Goal: Obtain resource: Download file/media

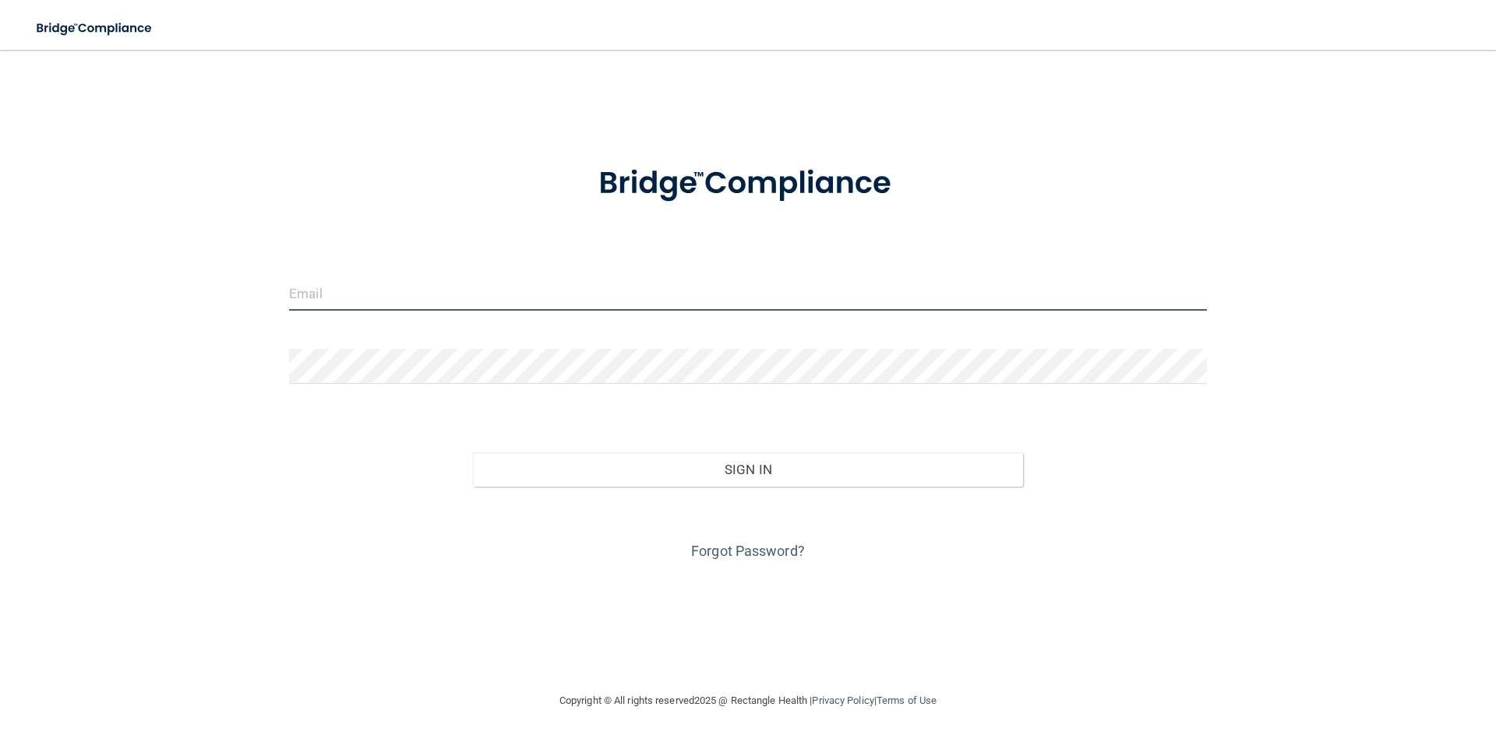
click at [333, 296] on input "email" at bounding box center [748, 293] width 918 height 35
type input "[EMAIL_ADDRESS][DOMAIN_NAME]"
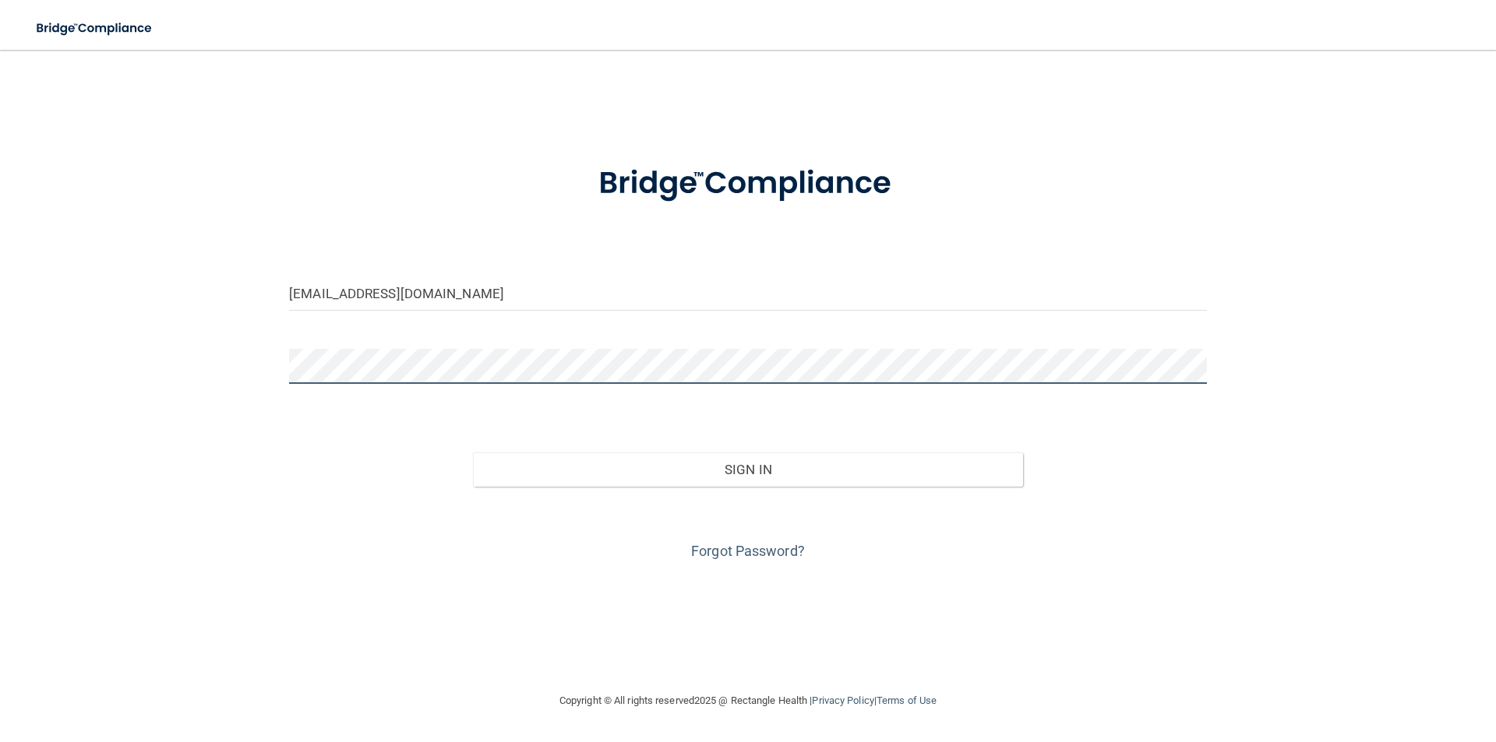
click at [473, 453] on button "Sign In" at bounding box center [748, 470] width 551 height 34
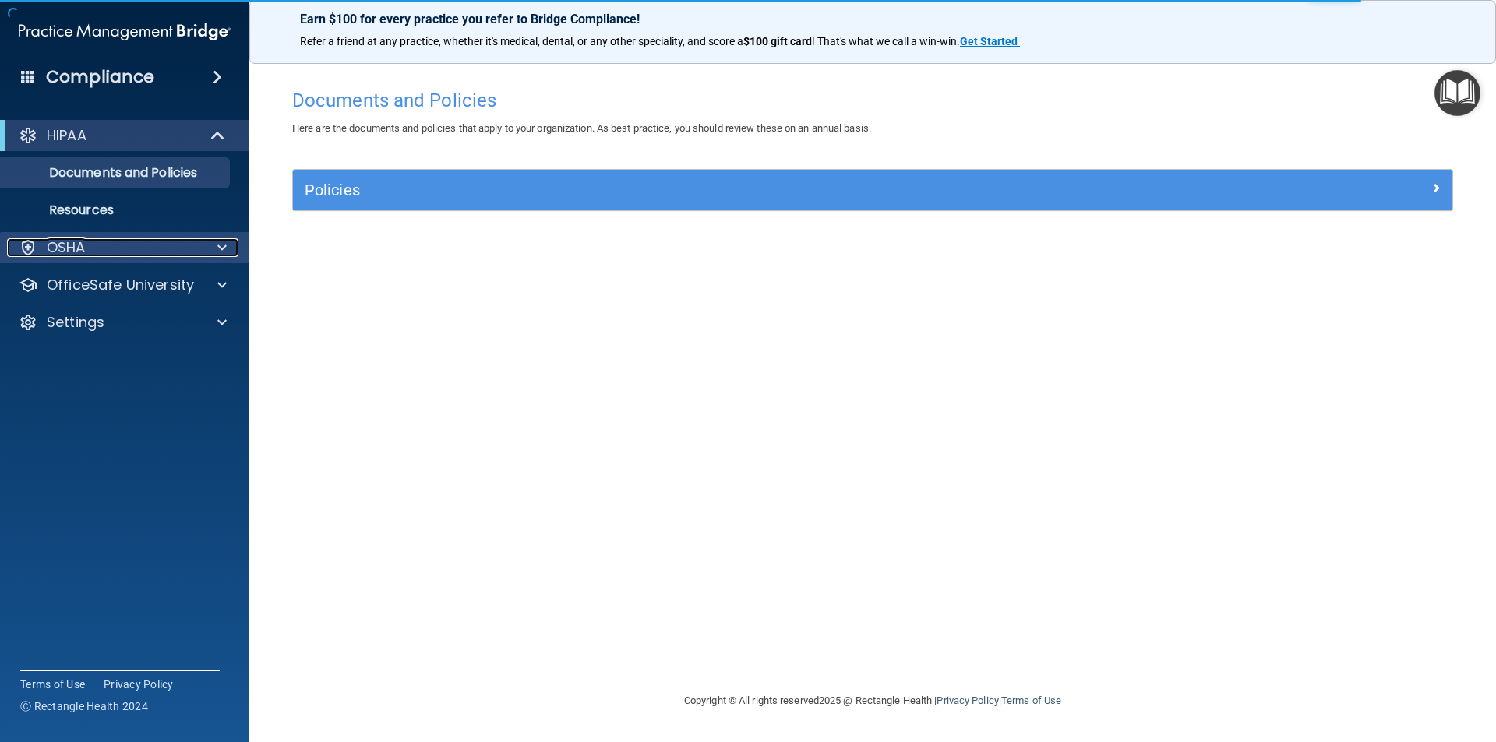
click at [66, 249] on p "OSHA" at bounding box center [66, 247] width 39 height 19
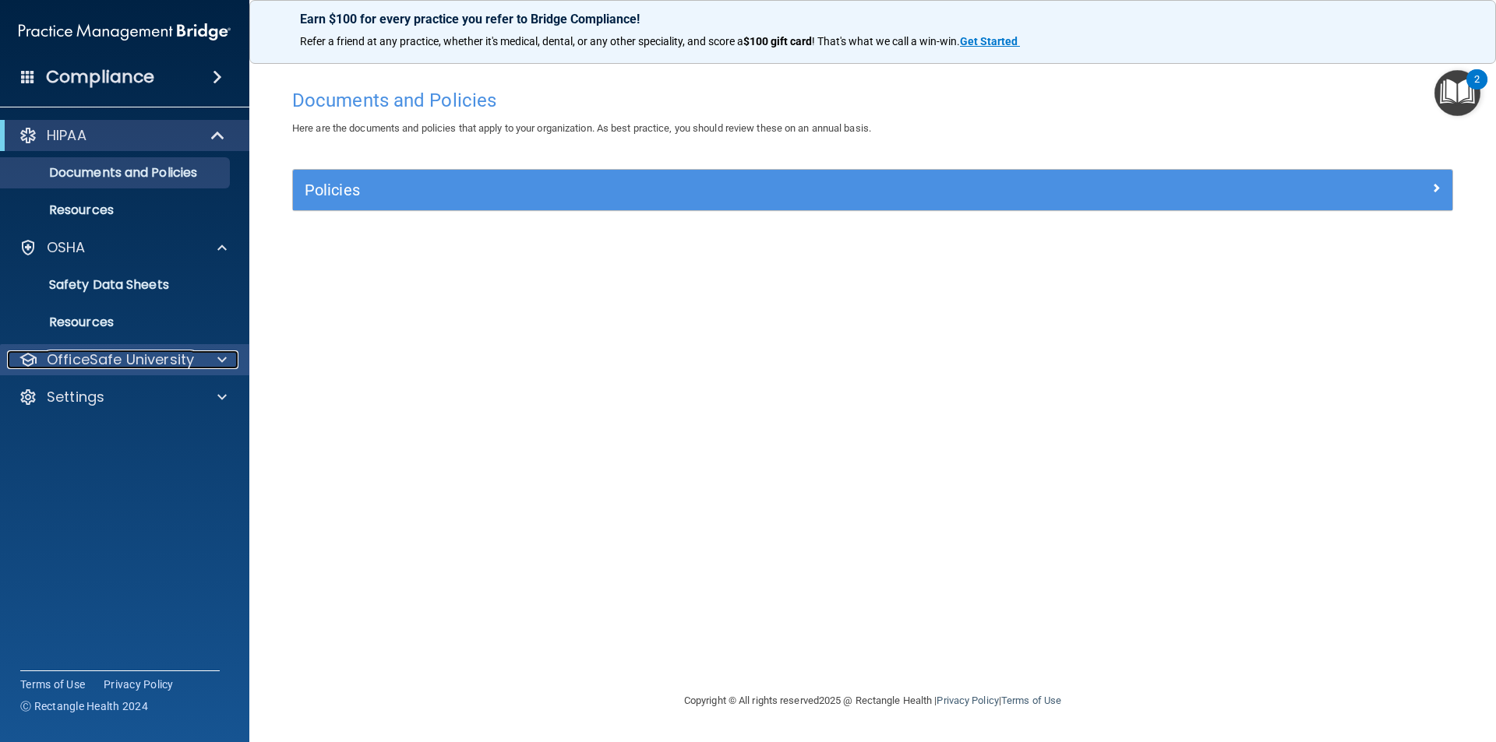
click at [217, 364] on div at bounding box center [219, 360] width 39 height 19
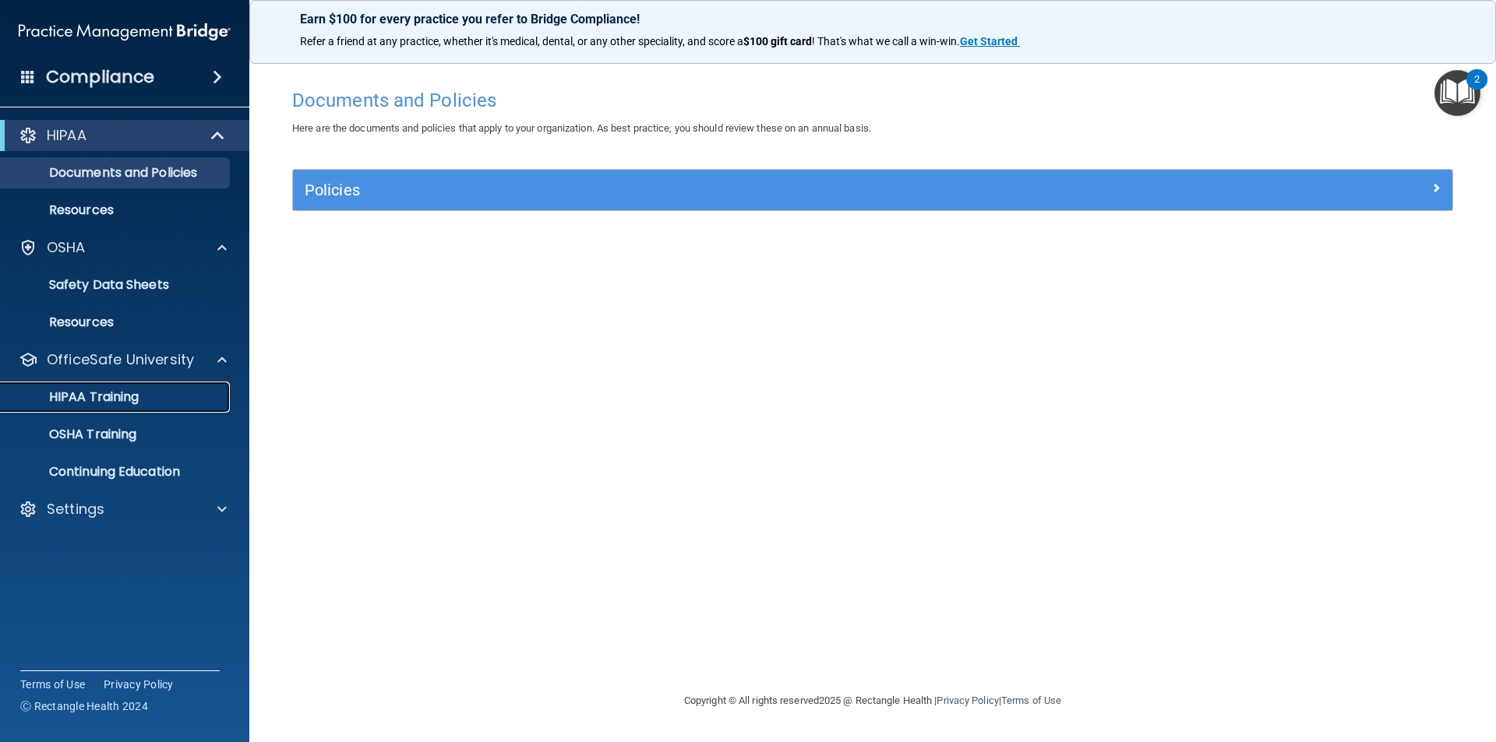
click at [79, 408] on link "HIPAA Training" at bounding box center [106, 397] width 245 height 31
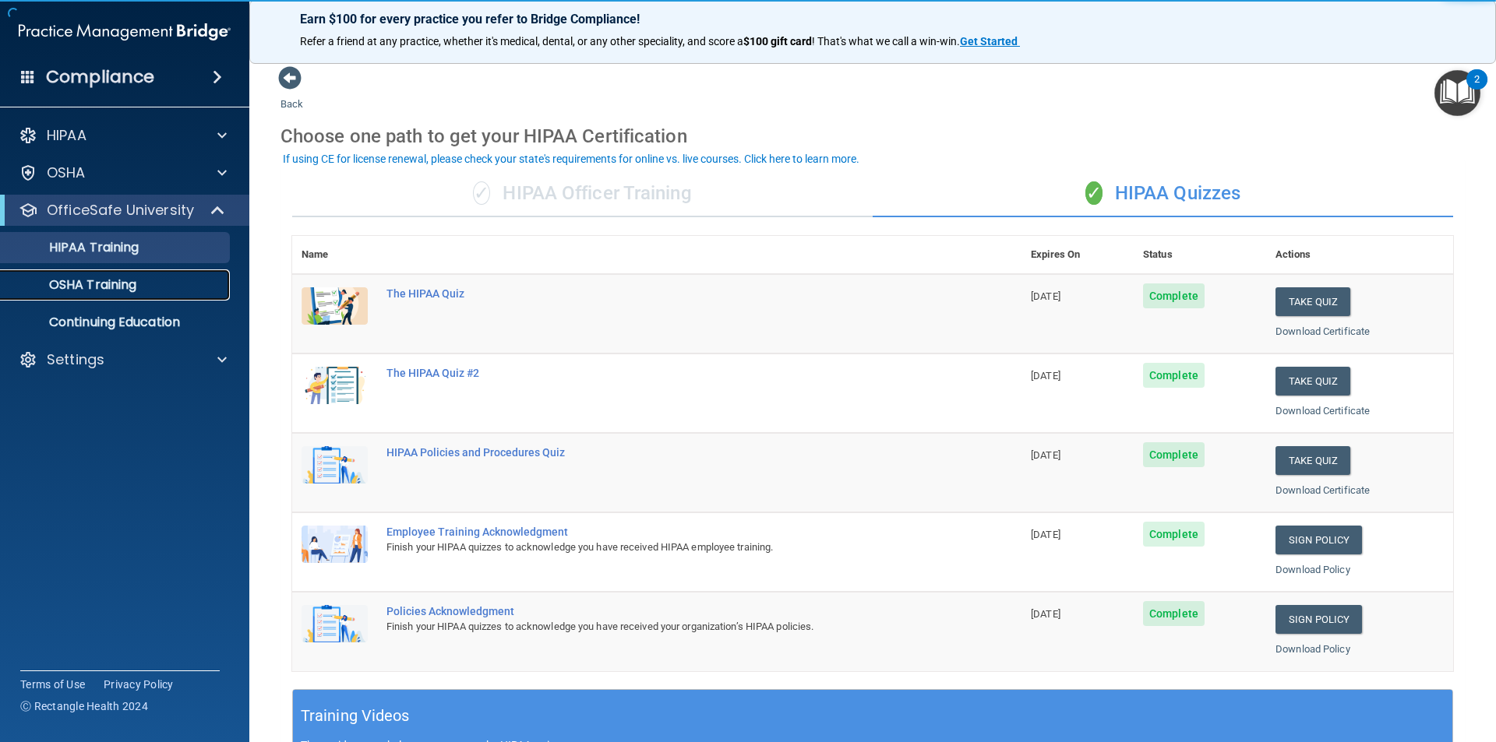
click at [90, 292] on p "OSHA Training" at bounding box center [73, 285] width 126 height 16
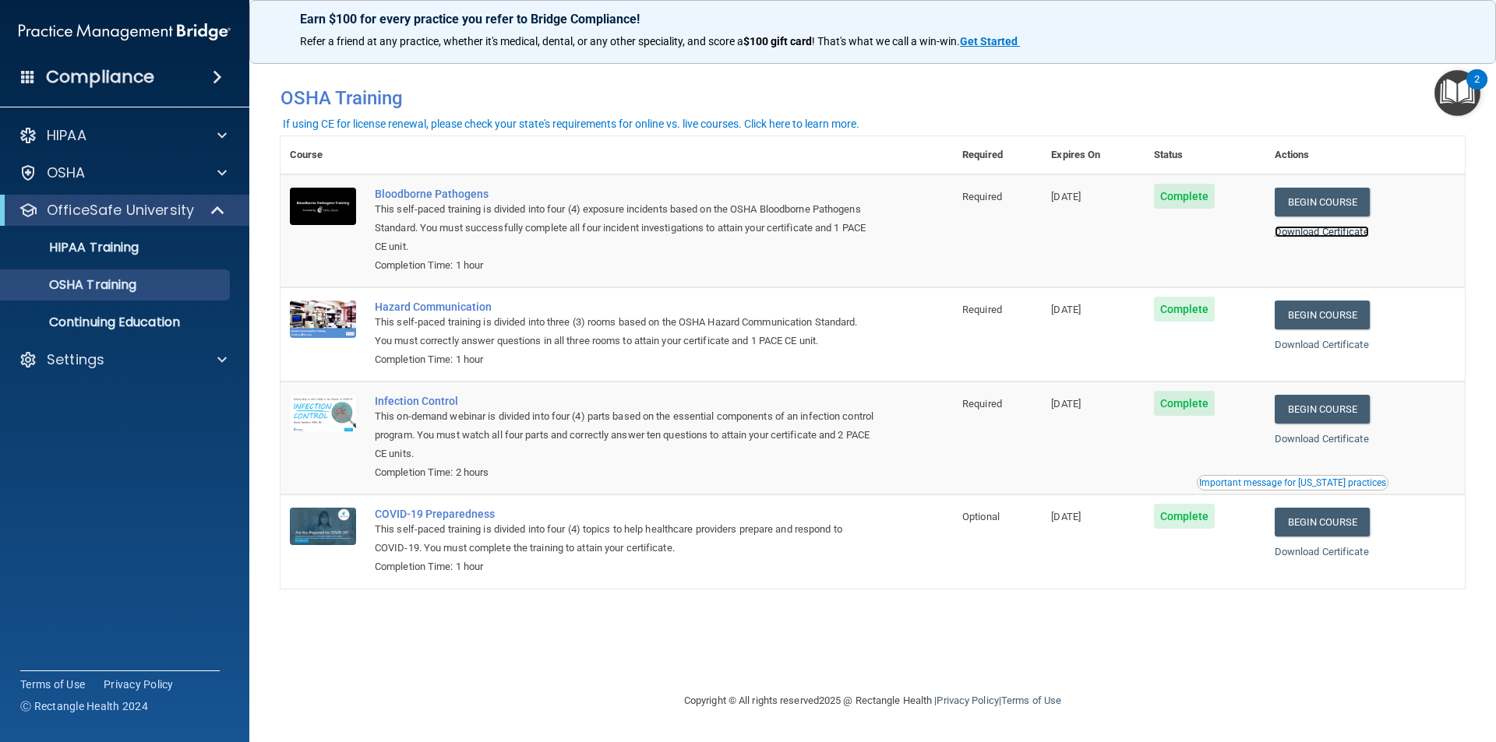
click at [1304, 232] on link "Download Certificate" at bounding box center [1321, 232] width 94 height 12
click at [1334, 229] on link "Download Certificate" at bounding box center [1321, 232] width 94 height 12
click at [1299, 342] on link "Download Certificate" at bounding box center [1321, 345] width 94 height 12
click at [1318, 444] on link "Download Certificate" at bounding box center [1321, 439] width 94 height 12
click at [1320, 555] on link "Download Certificate" at bounding box center [1321, 552] width 94 height 12
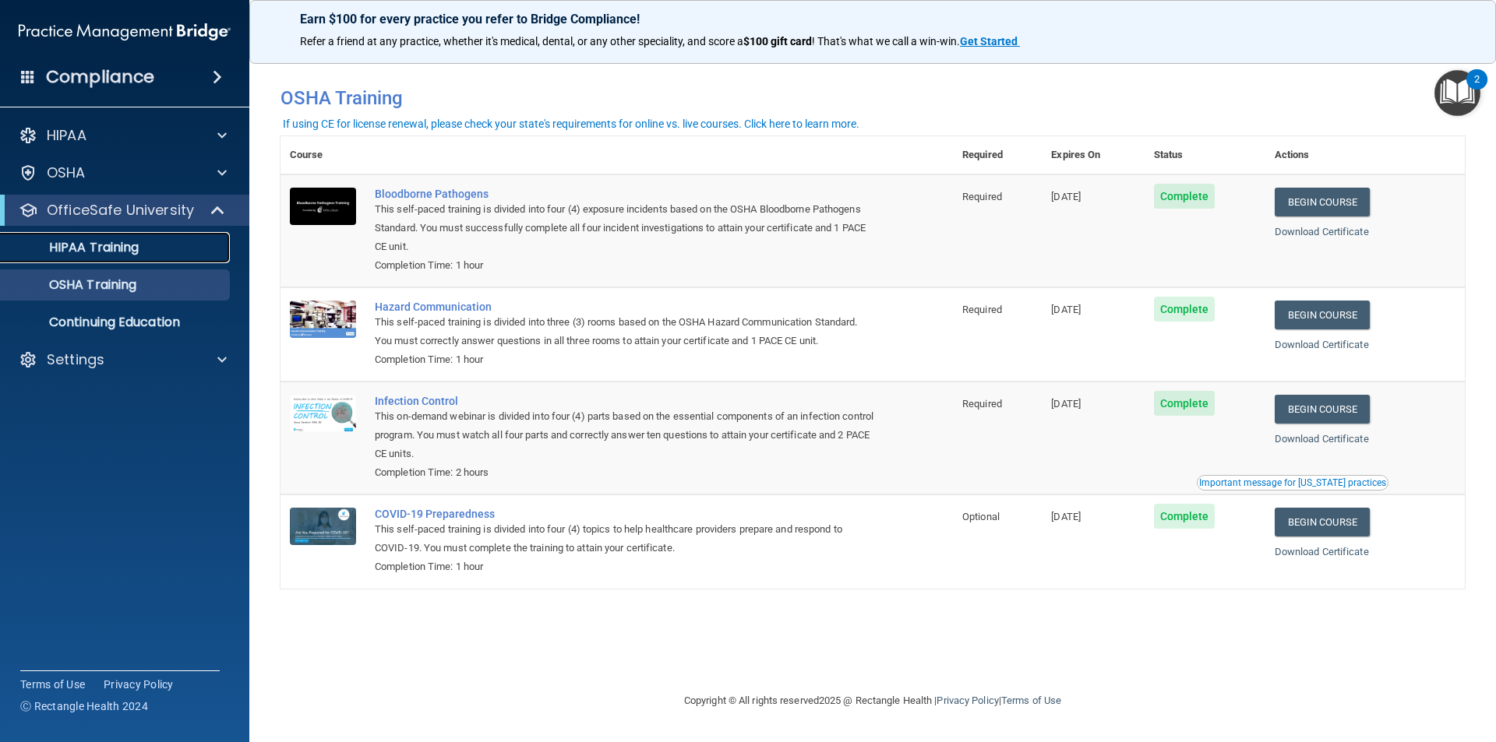
click at [108, 255] on p "HIPAA Training" at bounding box center [74, 248] width 129 height 16
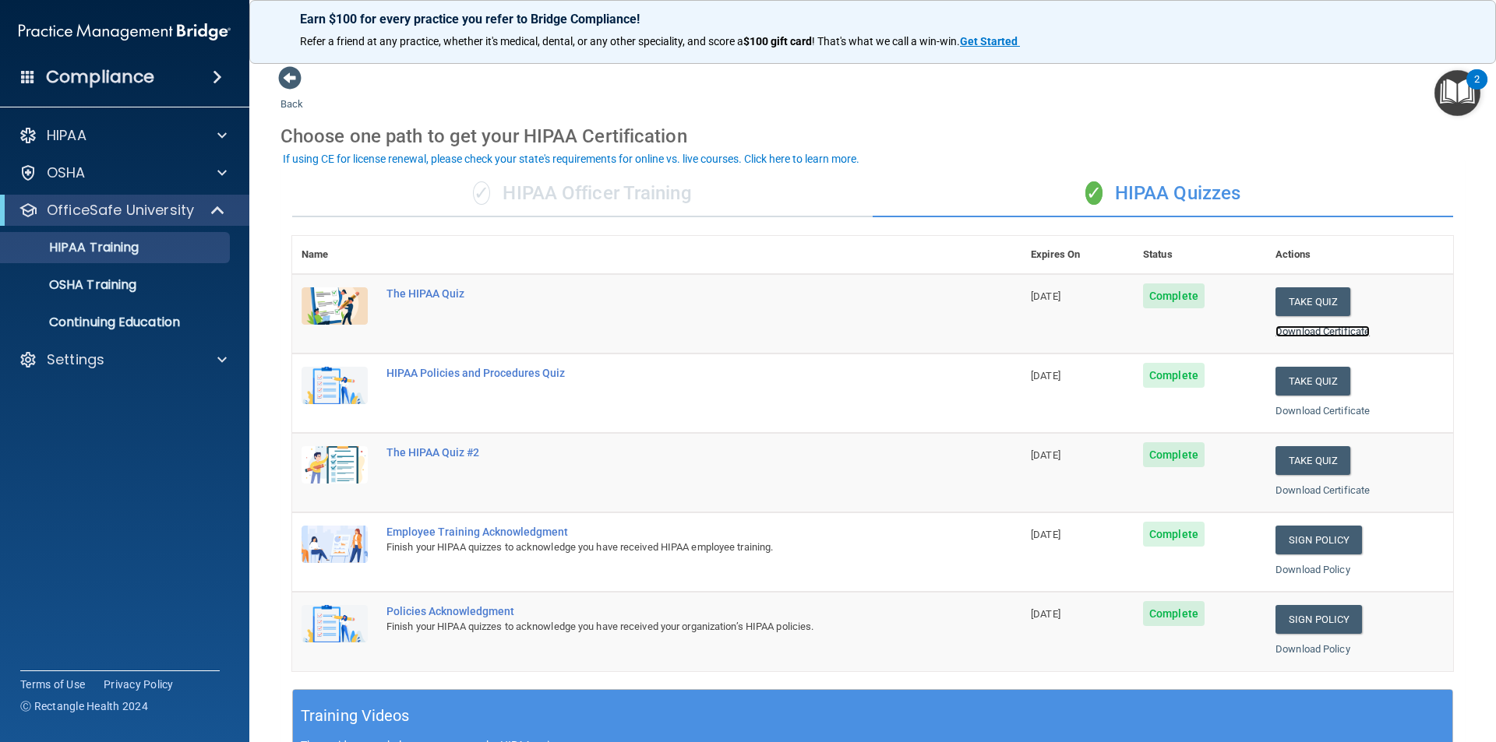
click at [1275, 331] on link "Download Certificate" at bounding box center [1322, 332] width 94 height 12
click at [1275, 407] on link "Download Certificate" at bounding box center [1322, 411] width 94 height 12
click at [1289, 485] on link "Download Certificate" at bounding box center [1322, 491] width 94 height 12
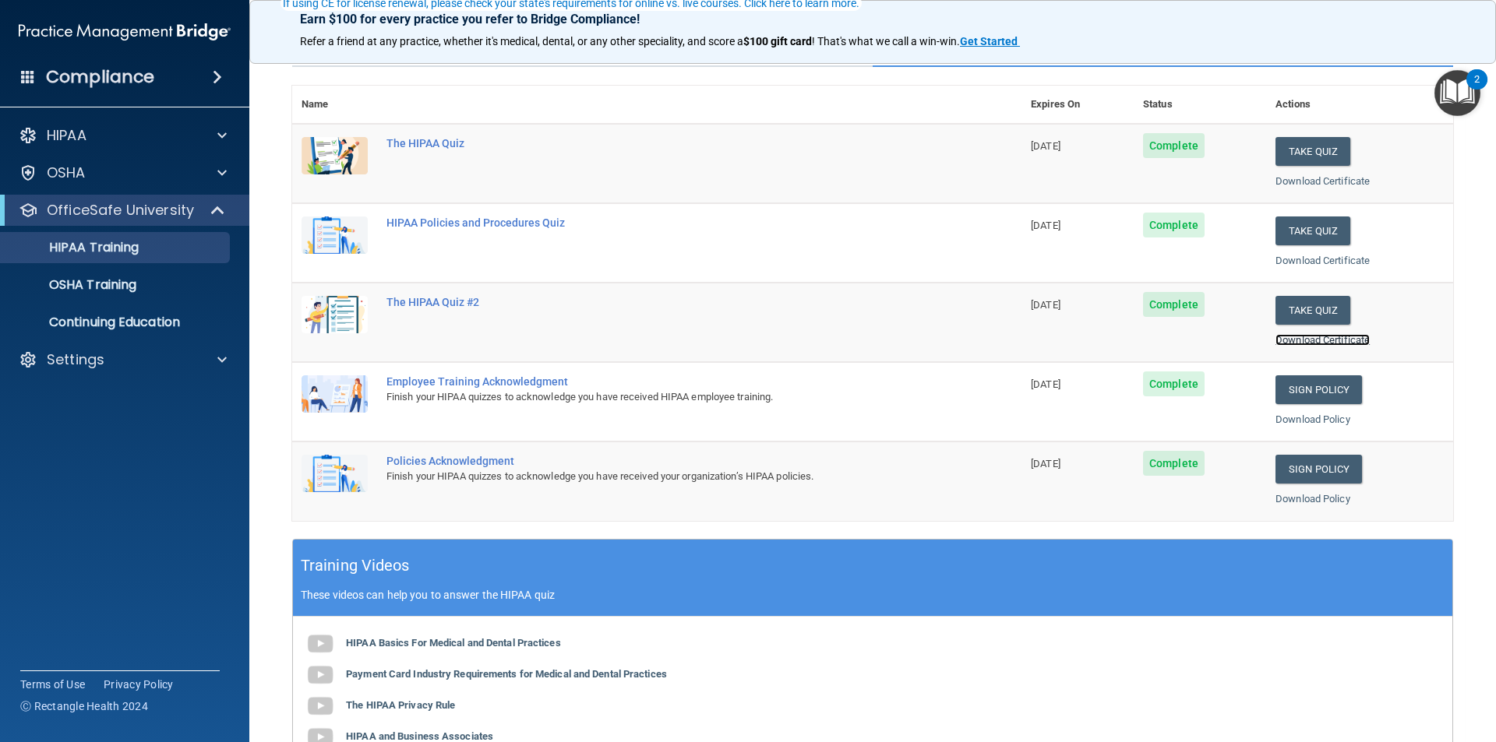
scroll to position [156, 0]
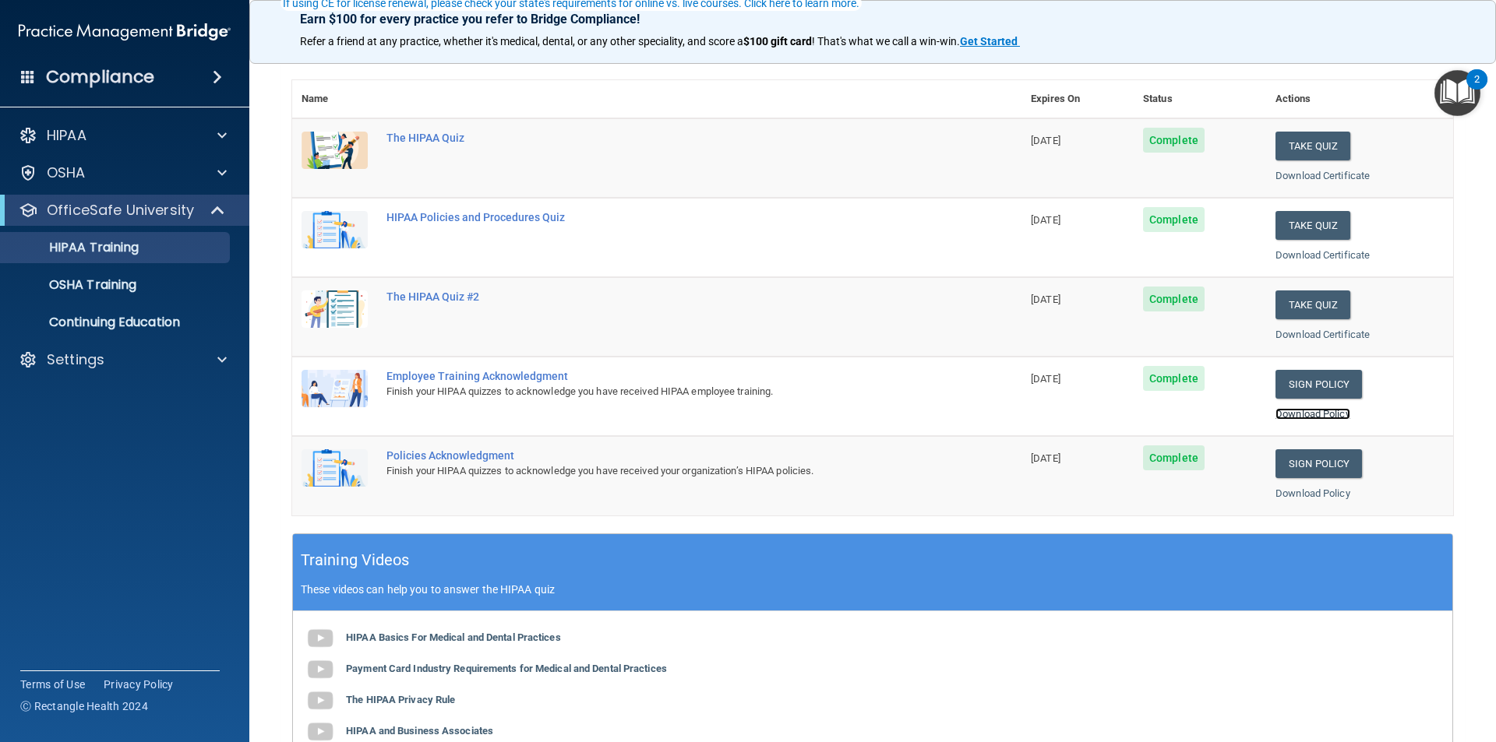
click at [1296, 413] on link "Download Policy" at bounding box center [1312, 414] width 75 height 12
click at [1278, 491] on link "Download Policy" at bounding box center [1312, 494] width 75 height 12
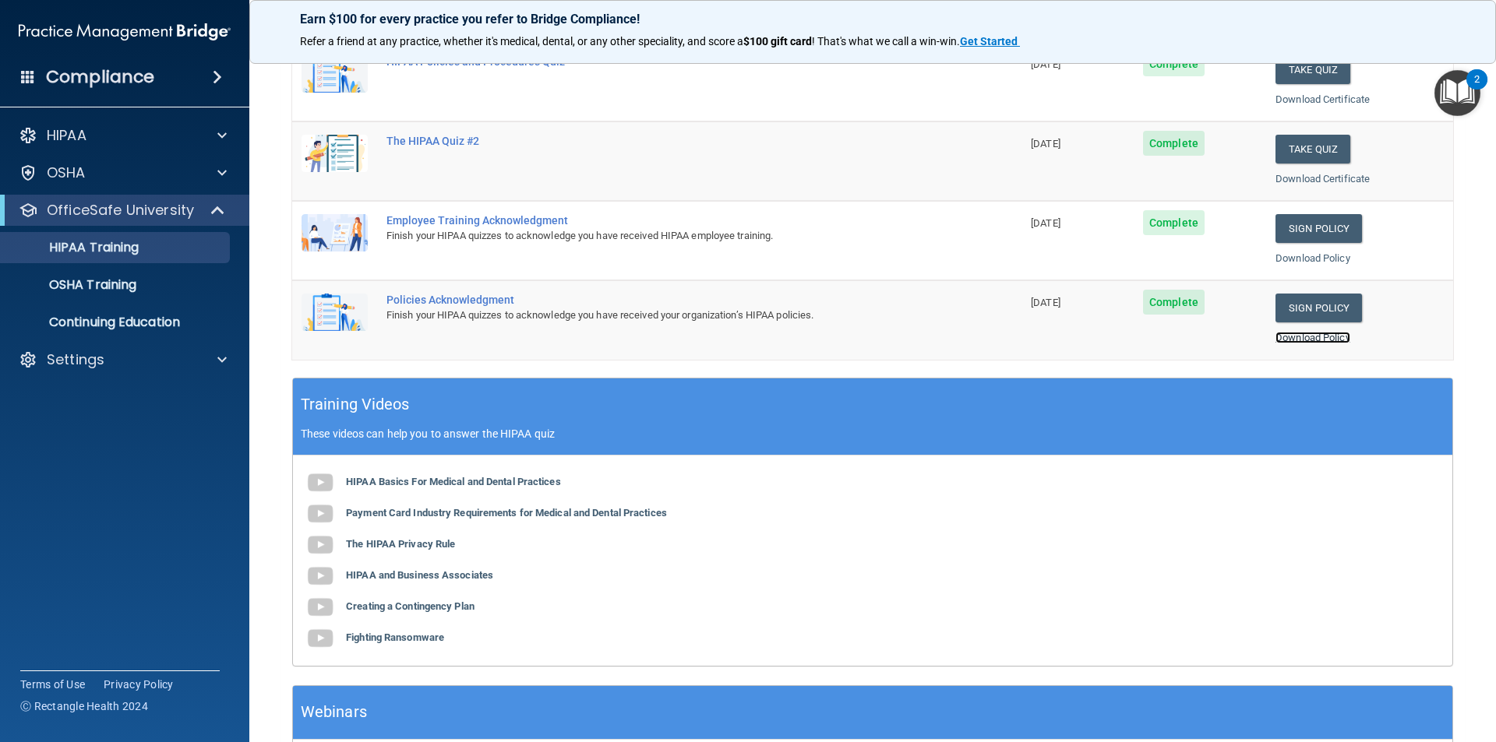
scroll to position [0, 0]
